Goal: Task Accomplishment & Management: Use online tool/utility

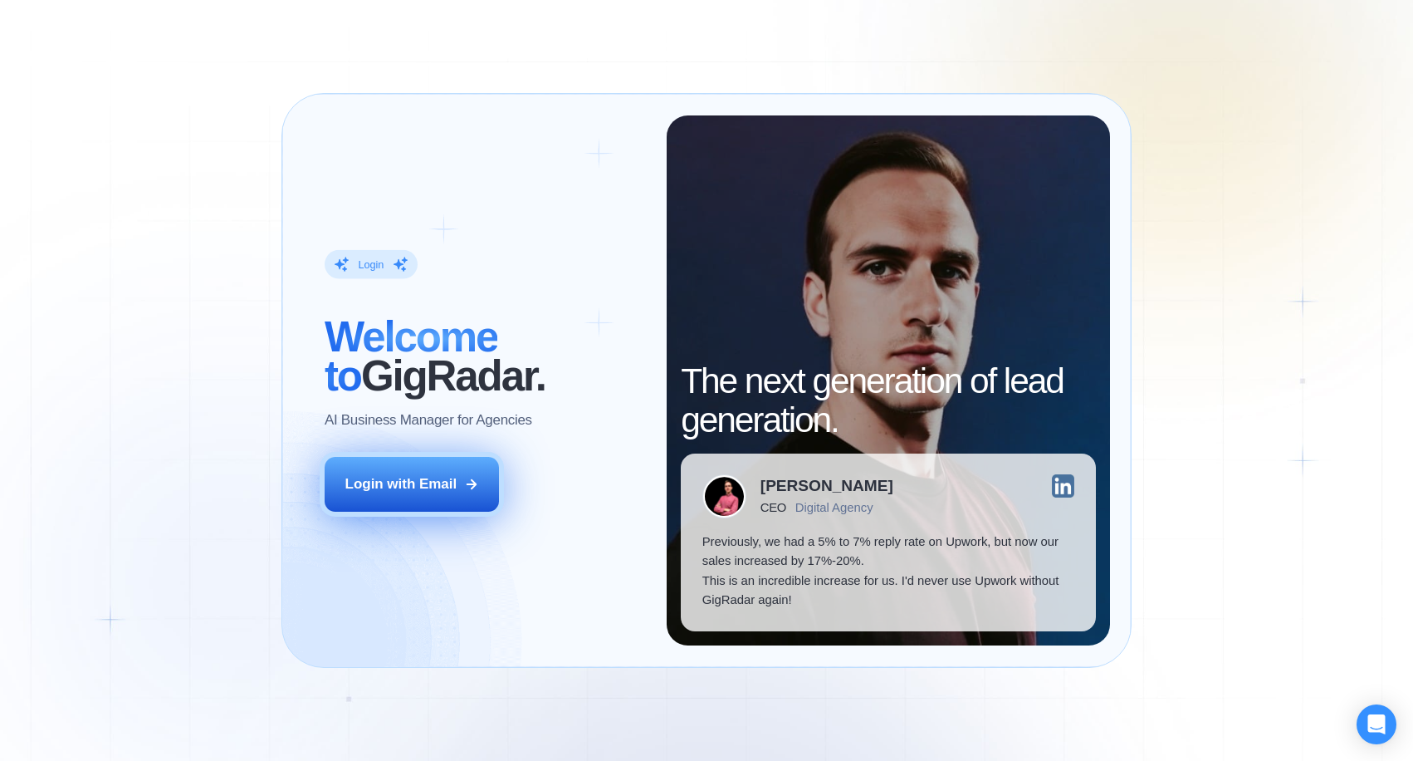
click at [463, 484] on button "Login with Email" at bounding box center [412, 484] width 175 height 55
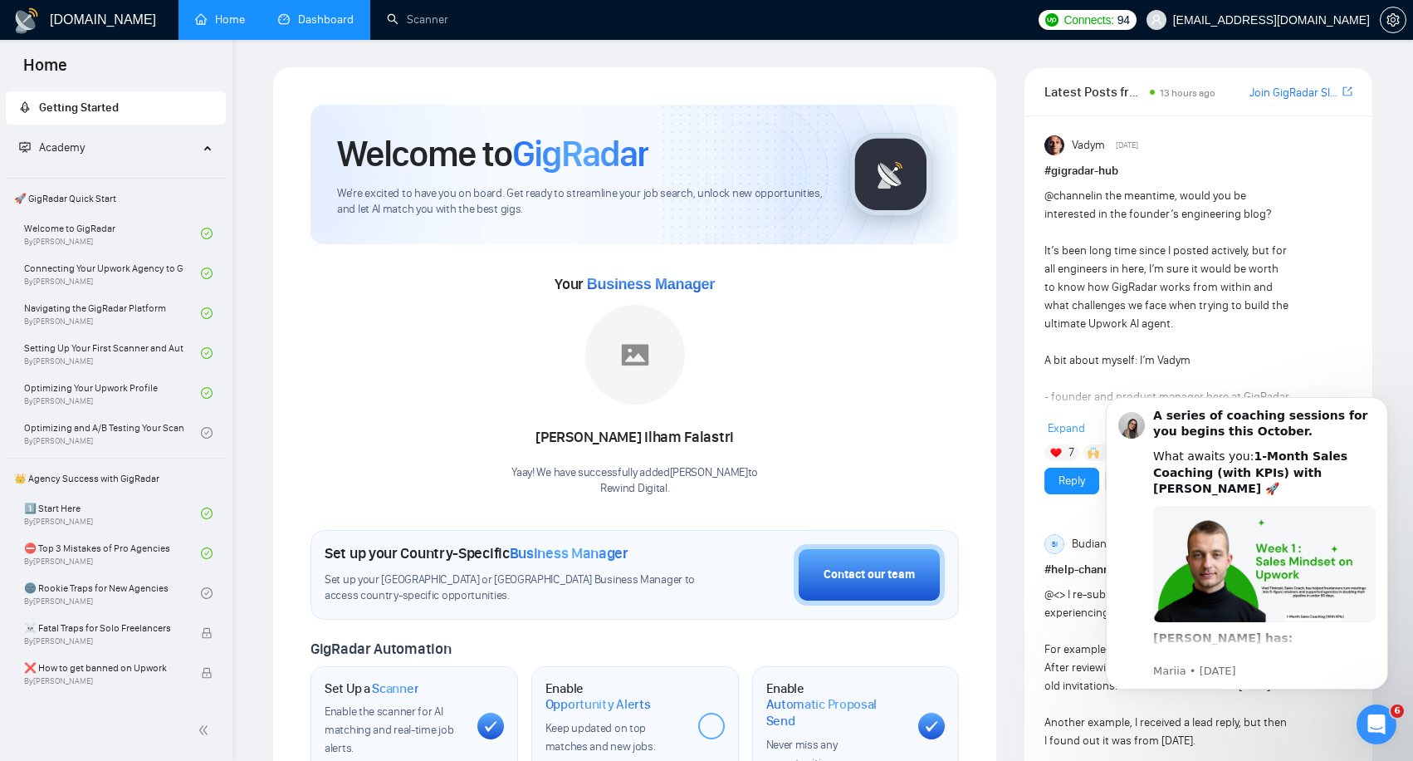
click at [323, 21] on link "Dashboard" at bounding box center [316, 19] width 76 height 14
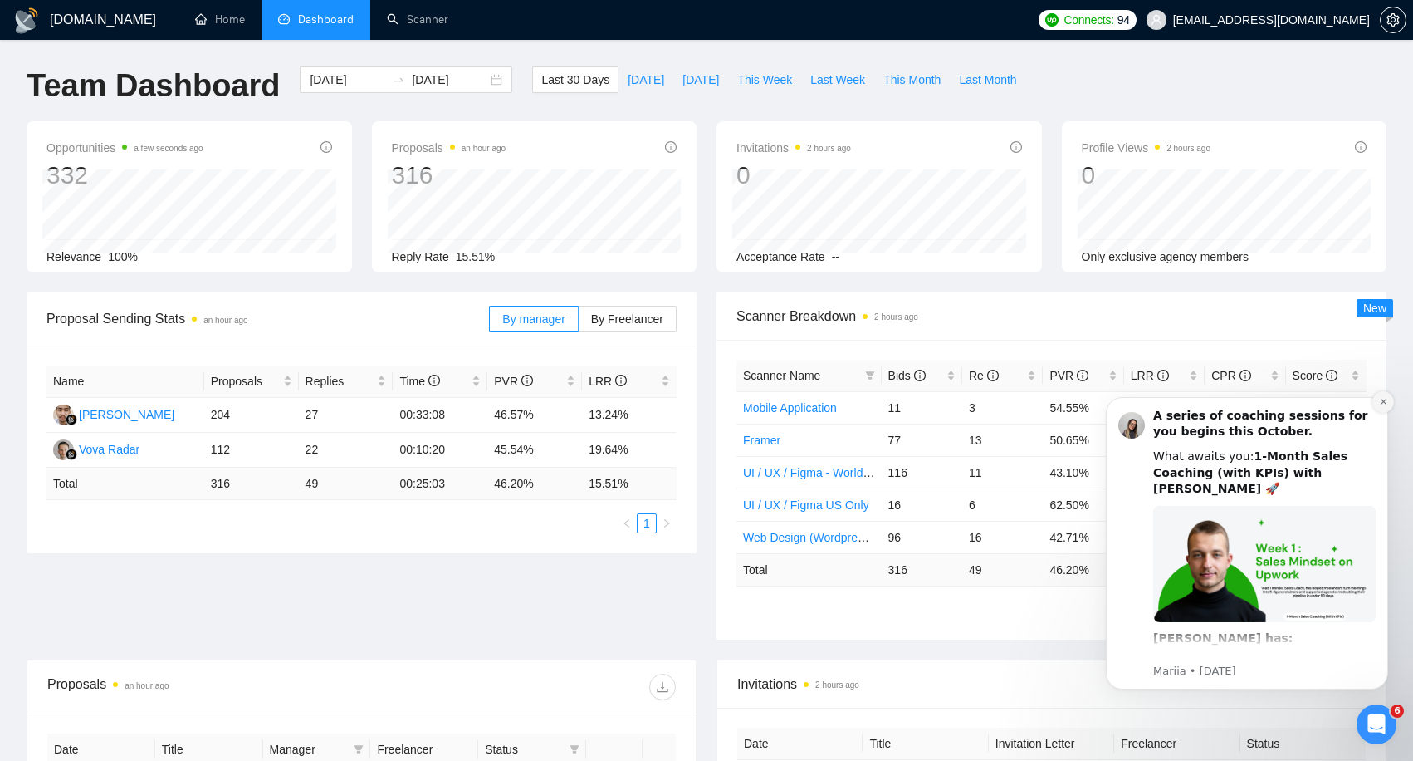
click at [1388, 404] on icon "Dismiss notification" at bounding box center [1383, 401] width 9 height 9
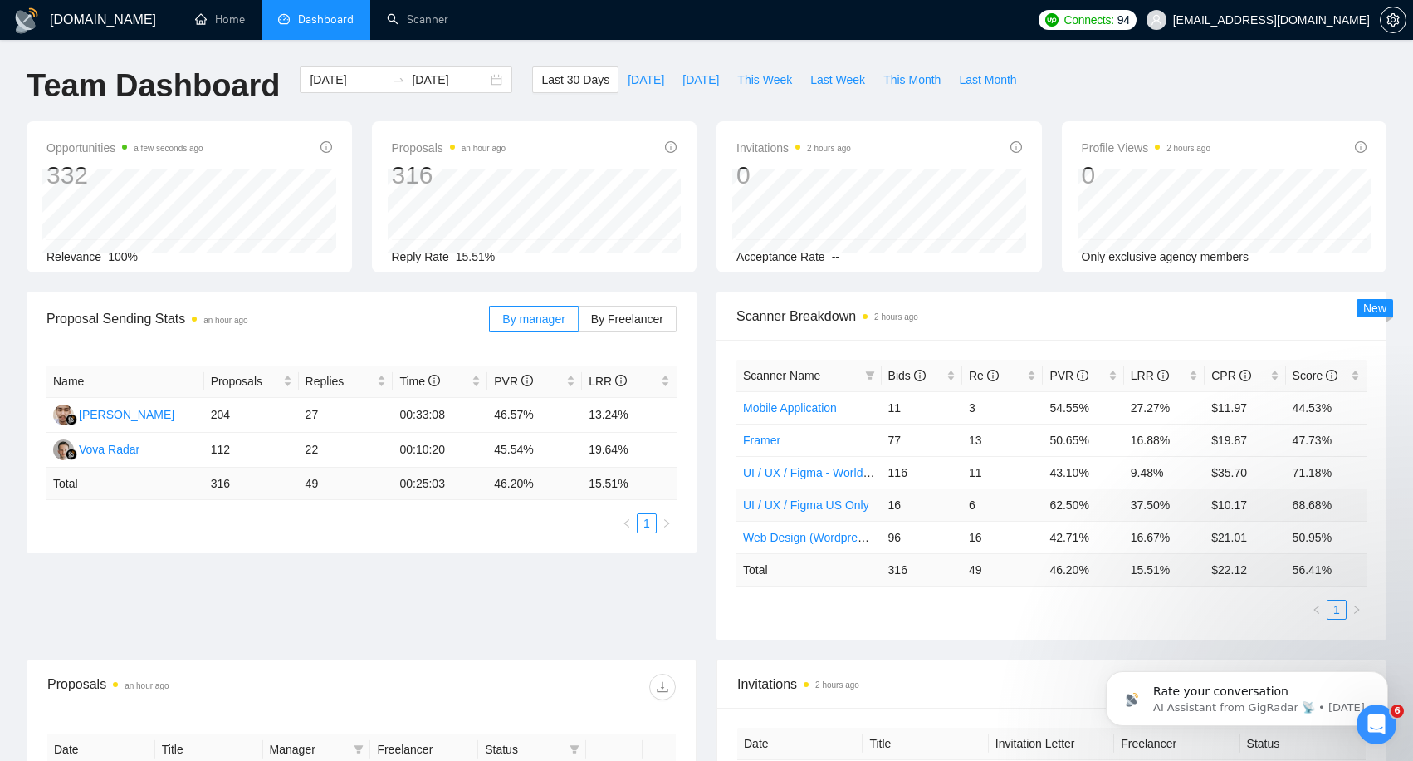
click at [808, 503] on link "UI / UX / Figma US Only" at bounding box center [806, 504] width 126 height 13
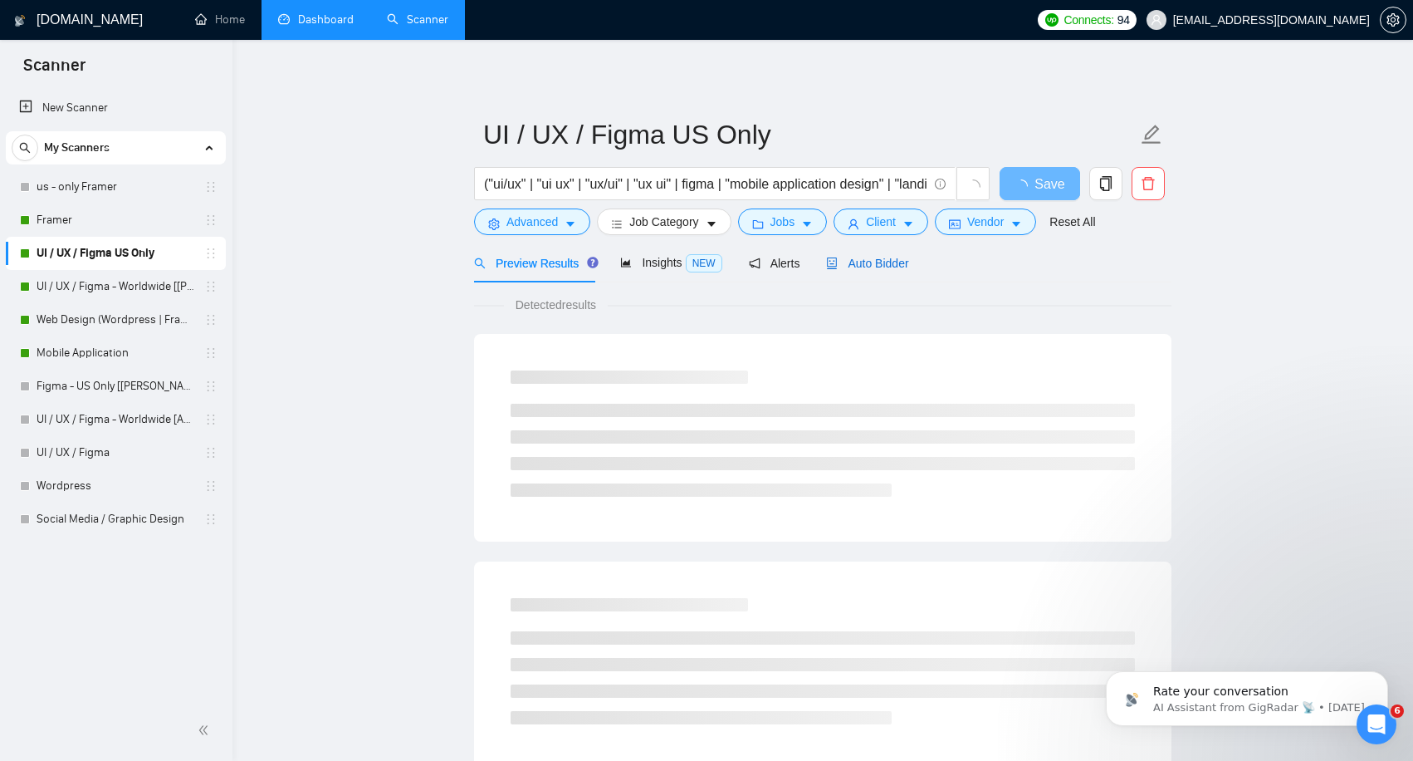
click at [838, 262] on icon "robot" at bounding box center [833, 263] width 10 height 12
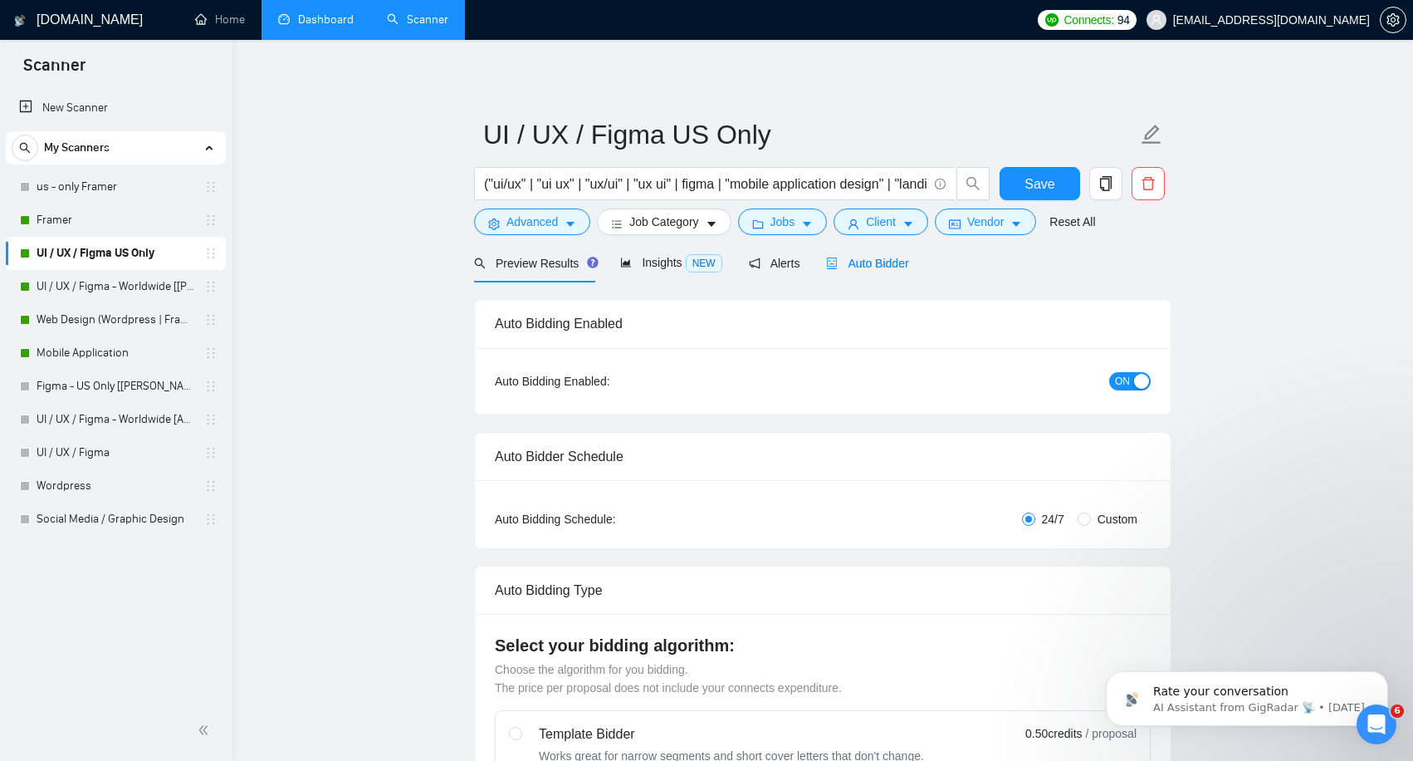
checkbox input "true"
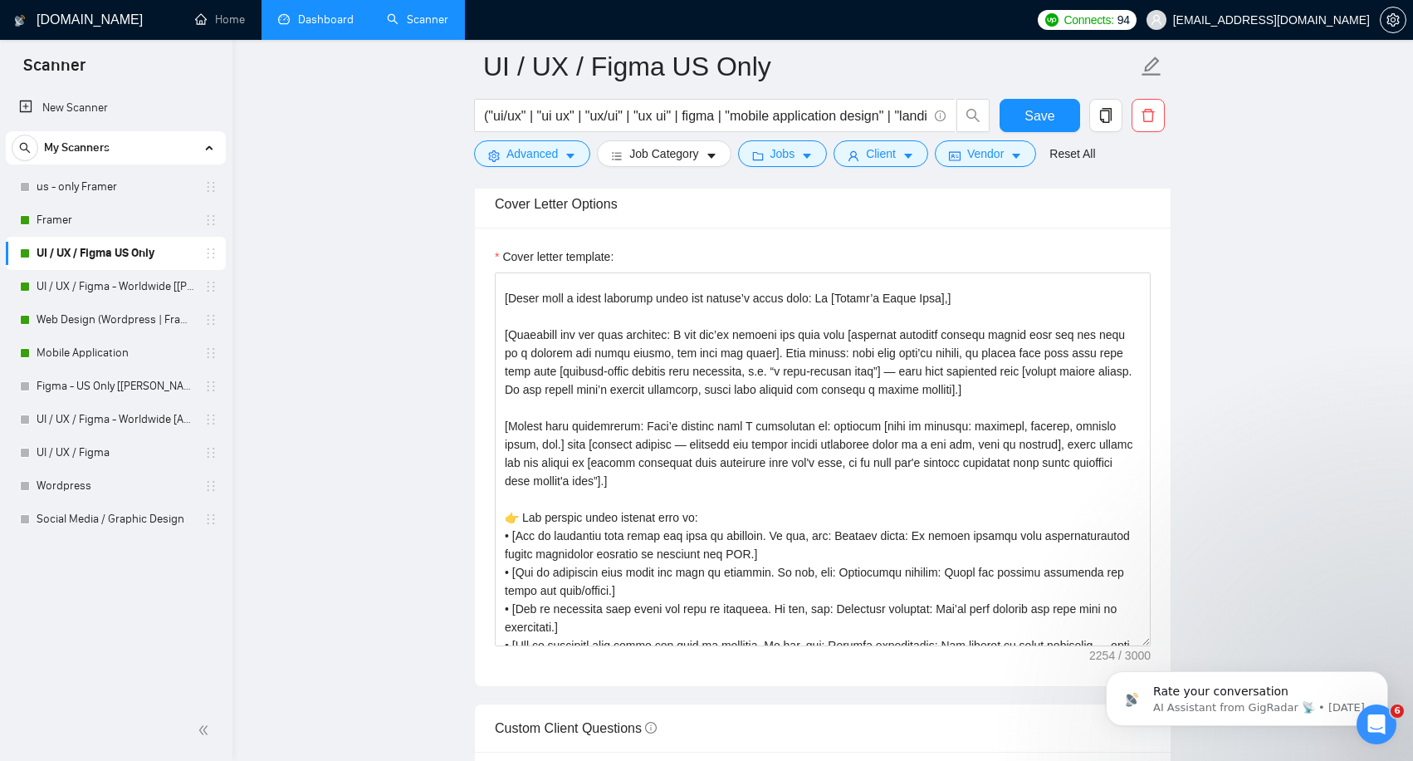
scroll to position [44, 0]
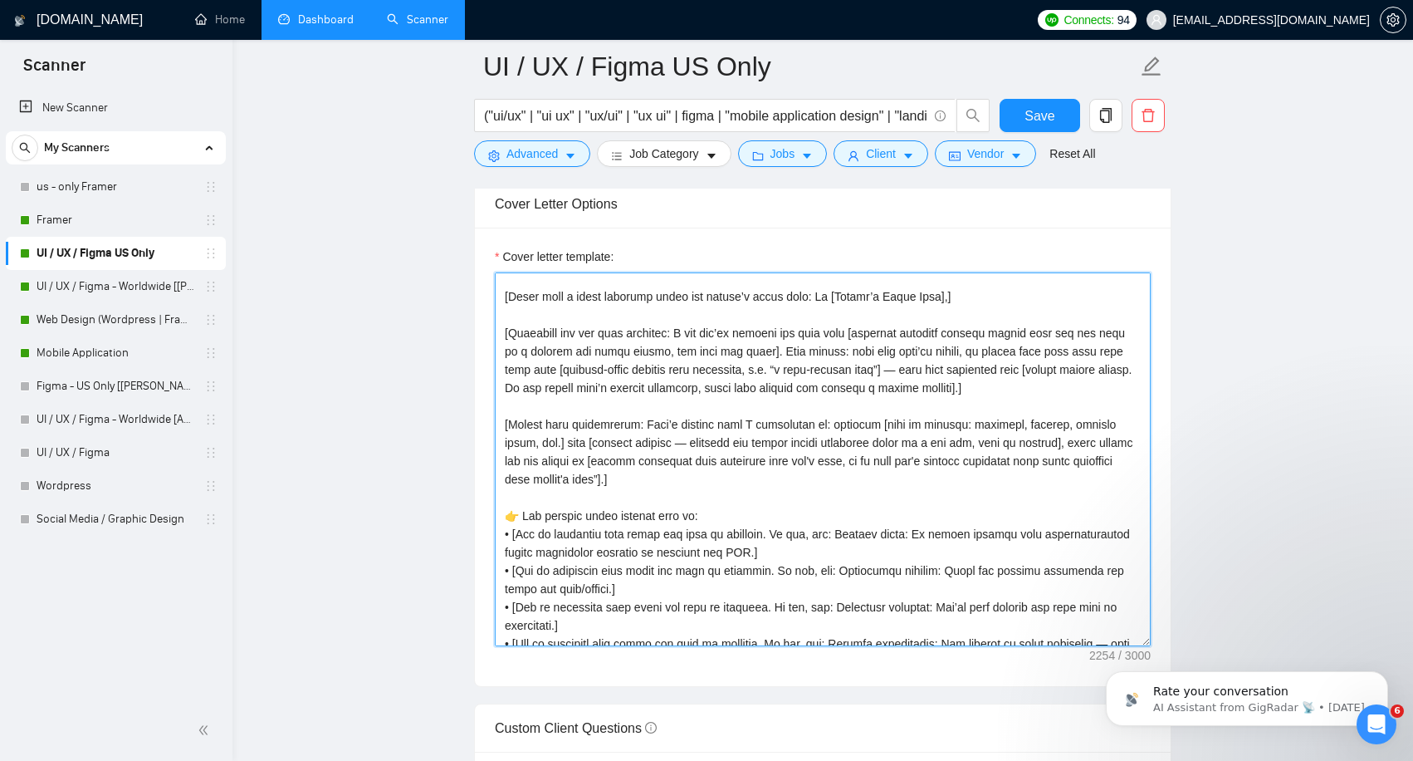
click at [816, 419] on textarea "Cover letter template:" at bounding box center [823, 459] width 656 height 374
